Goal: Find specific page/section: Find specific page/section

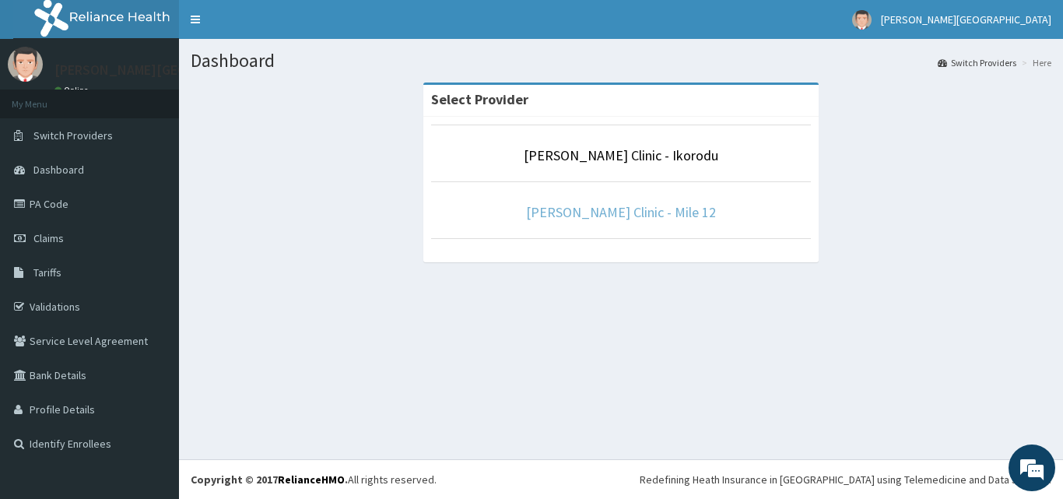
click at [665, 209] on link "[PERSON_NAME] Clinic - Mile 12" at bounding box center [621, 212] width 190 height 18
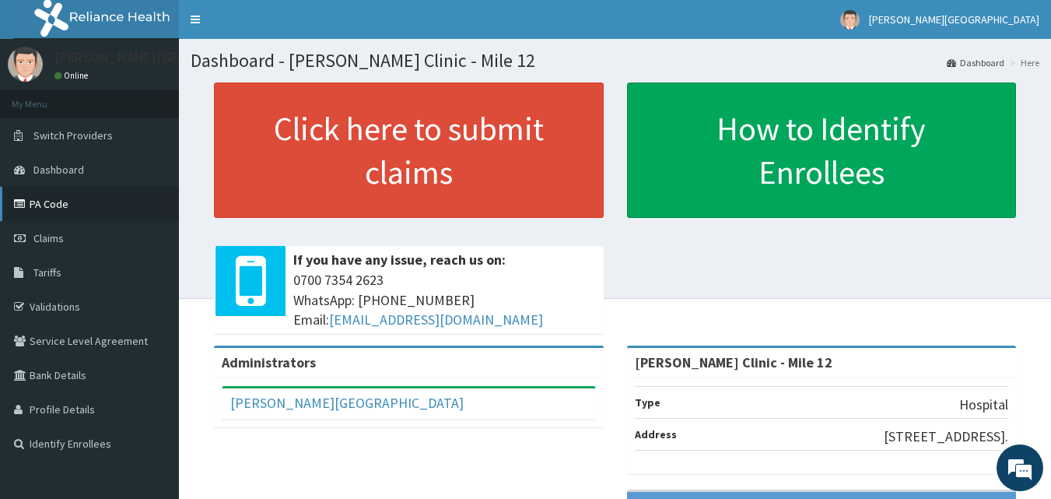
click at [68, 194] on link "PA Code" at bounding box center [89, 204] width 179 height 34
